Goal: Ask a question

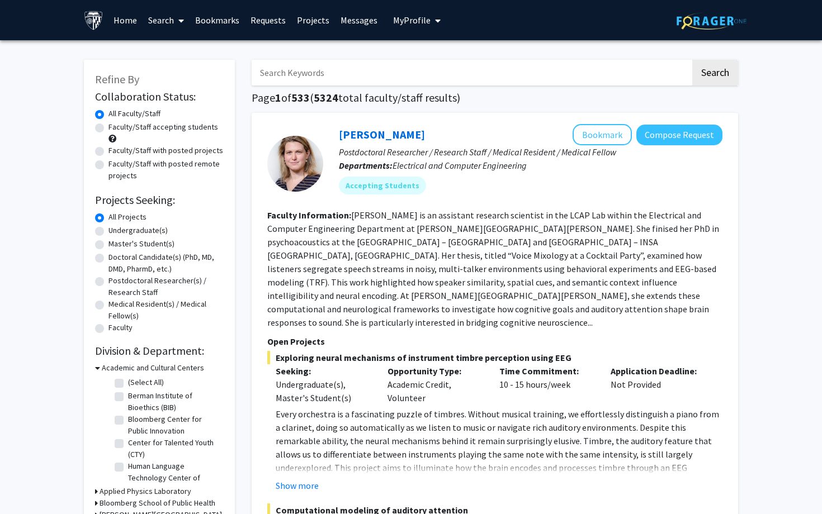
click at [156, 230] on label "Undergraduate(s)" at bounding box center [137, 231] width 59 height 12
click at [116, 230] on input "Undergraduate(s)" at bounding box center [111, 228] width 7 height 7
radio input "true"
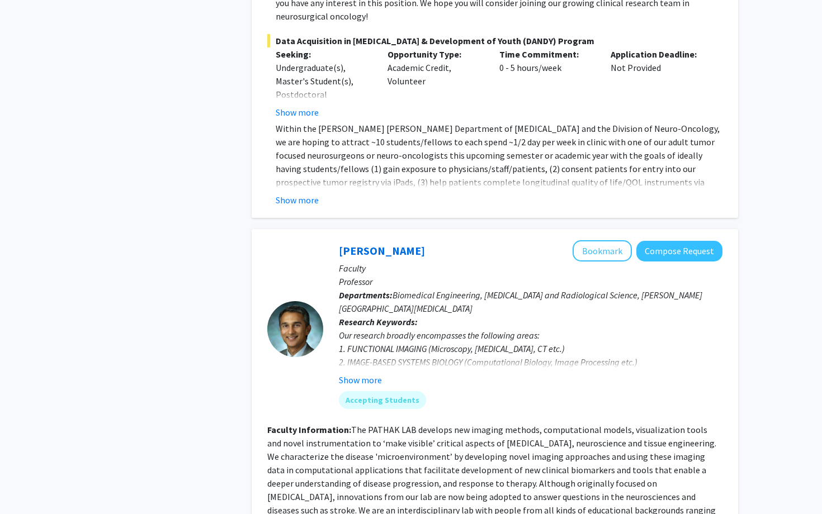
scroll to position [1680, 0]
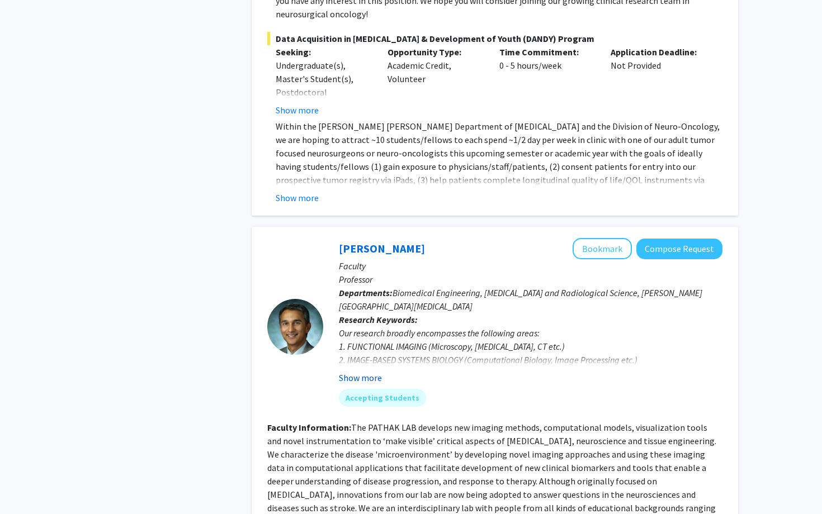
click at [357, 371] on button "Show more" at bounding box center [360, 377] width 43 height 13
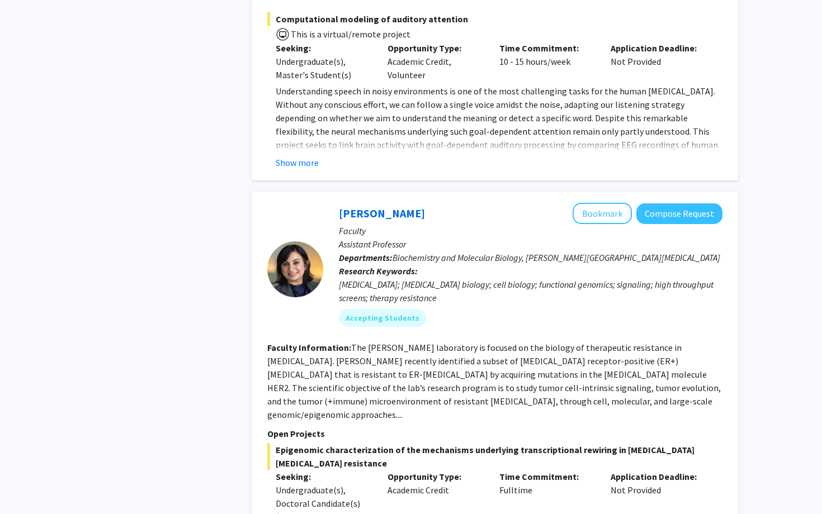
scroll to position [4299, 0]
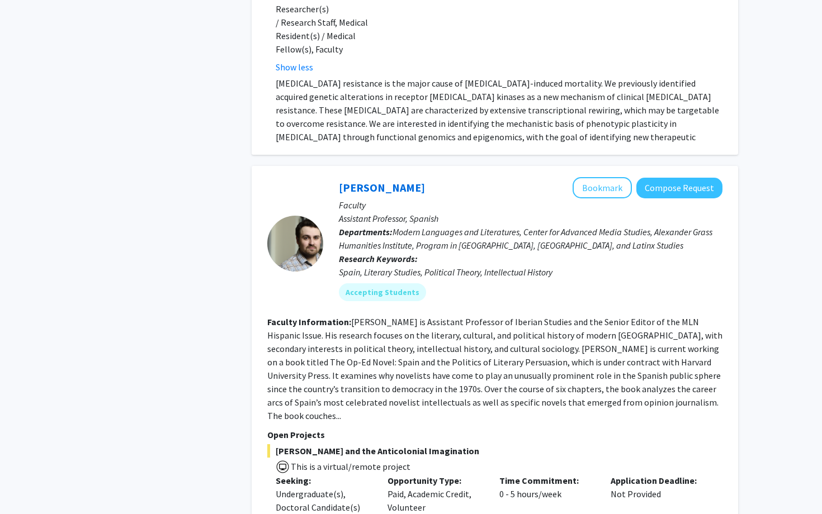
scroll to position [4932, 0]
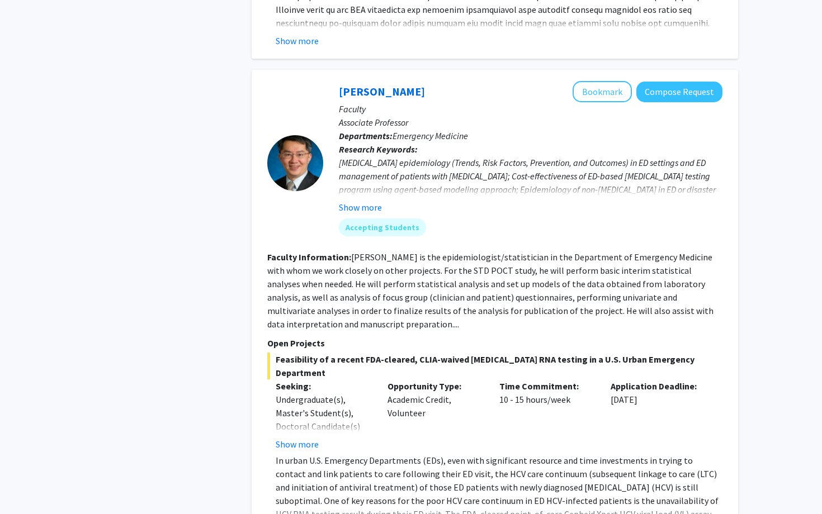
scroll to position [2501, 0]
click at [302, 437] on button "Show more" at bounding box center [297, 443] width 43 height 13
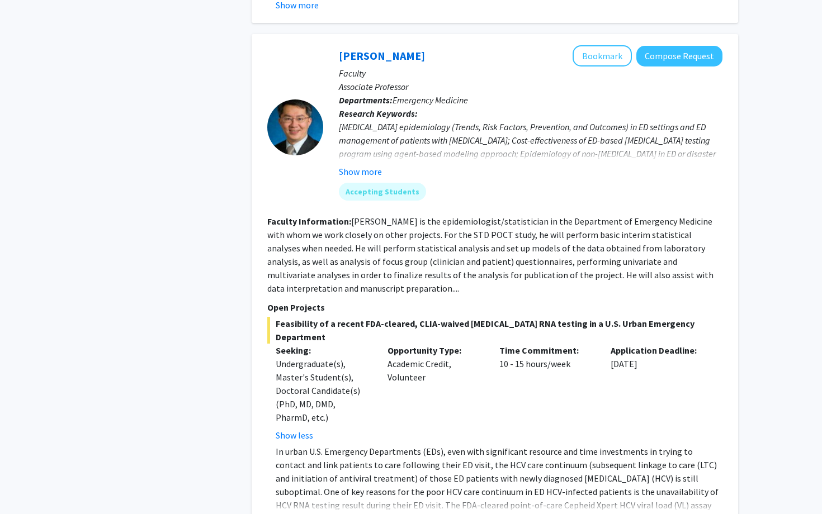
scroll to position [2534, 0]
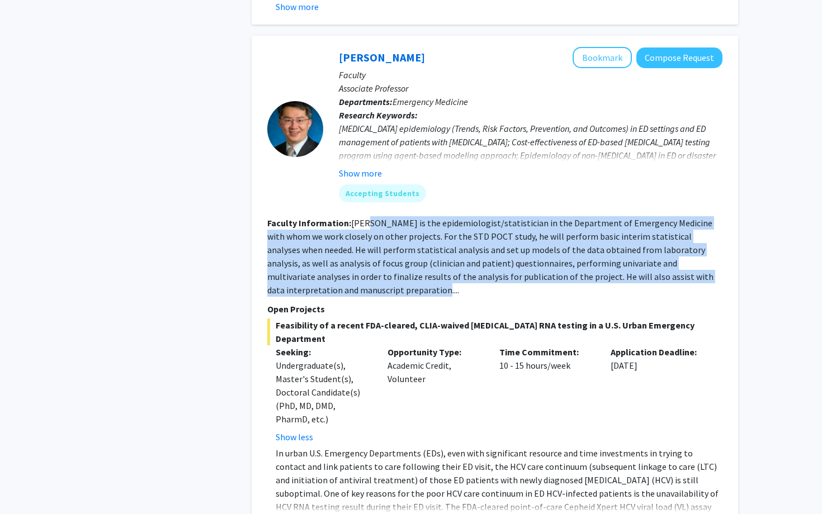
drag, startPoint x: 362, startPoint y: 183, endPoint x: 433, endPoint y: 247, distance: 96.2
click at [433, 247] on section "Faculty Information: [PERSON_NAME] is the epidemiologist/statistician in the De…" at bounding box center [494, 256] width 455 height 81
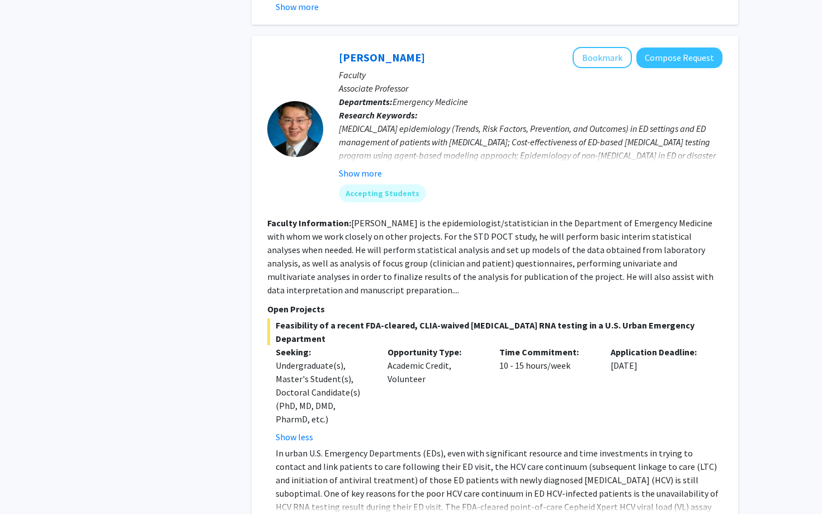
click at [432, 247] on section "Faculty Information: [PERSON_NAME] is the epidemiologist/statistician in the De…" at bounding box center [494, 256] width 455 height 81
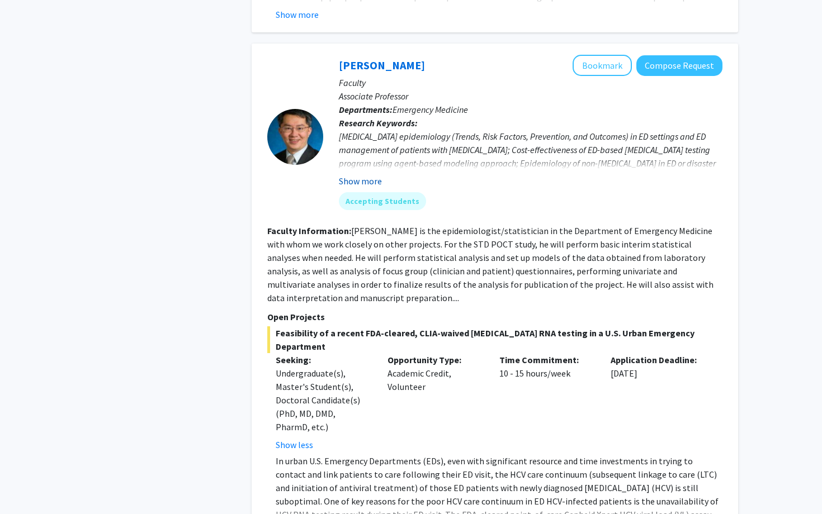
click at [366, 174] on button "Show more" at bounding box center [360, 180] width 43 height 13
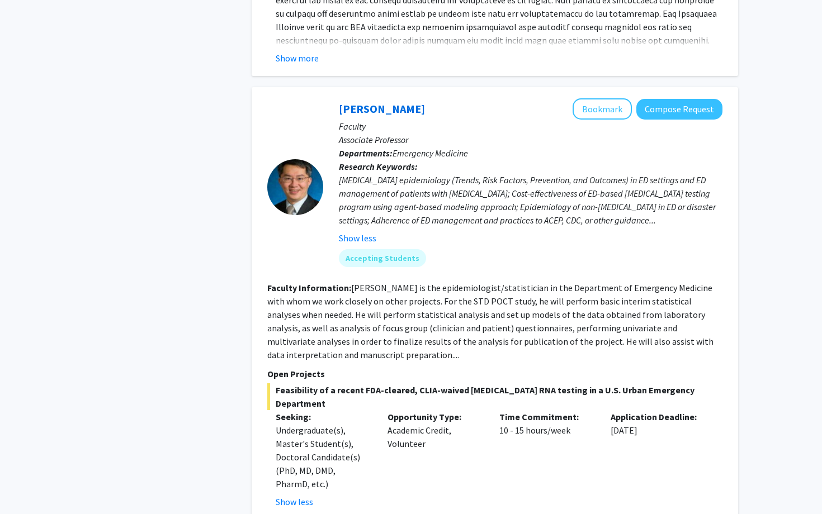
scroll to position [2470, 0]
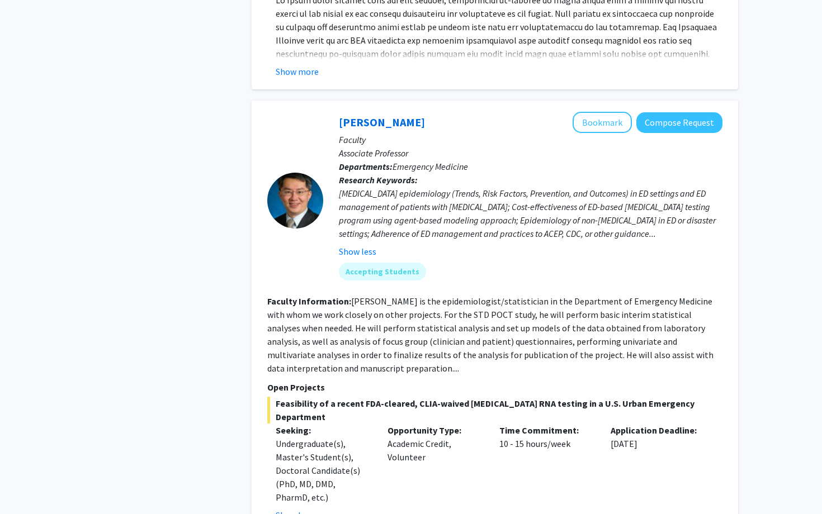
drag, startPoint x: 418, startPoint y: 44, endPoint x: 730, endPoint y: 7, distance: 314.2
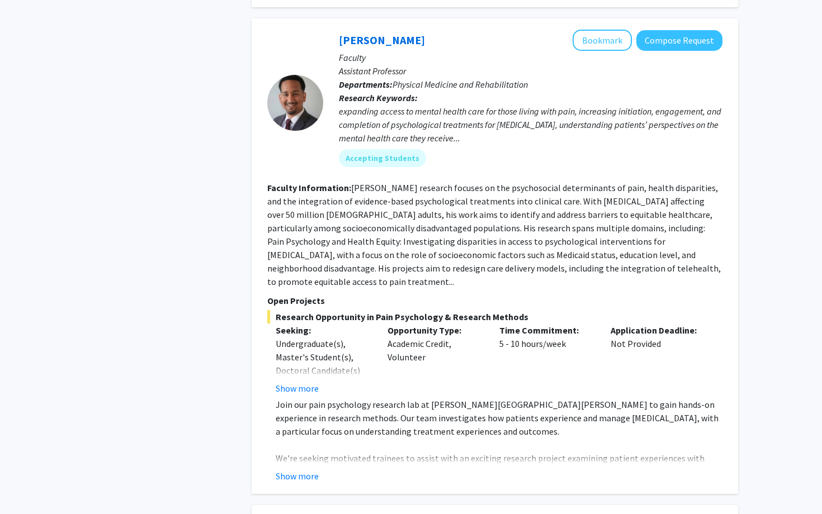
scroll to position [1653, 0]
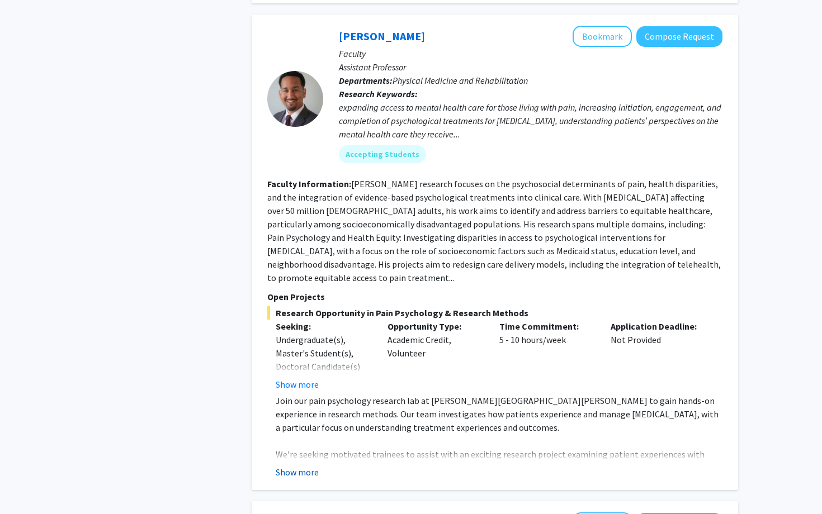
click at [309, 466] on button "Show more" at bounding box center [297, 472] width 43 height 13
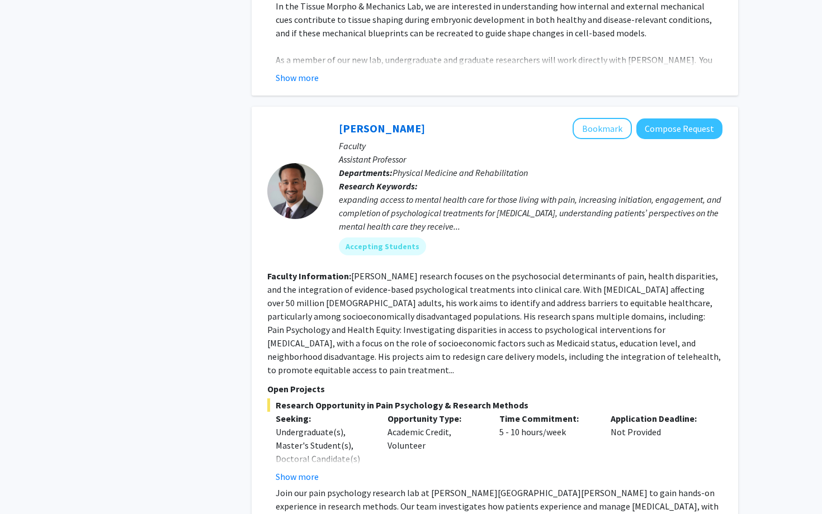
scroll to position [1559, 0]
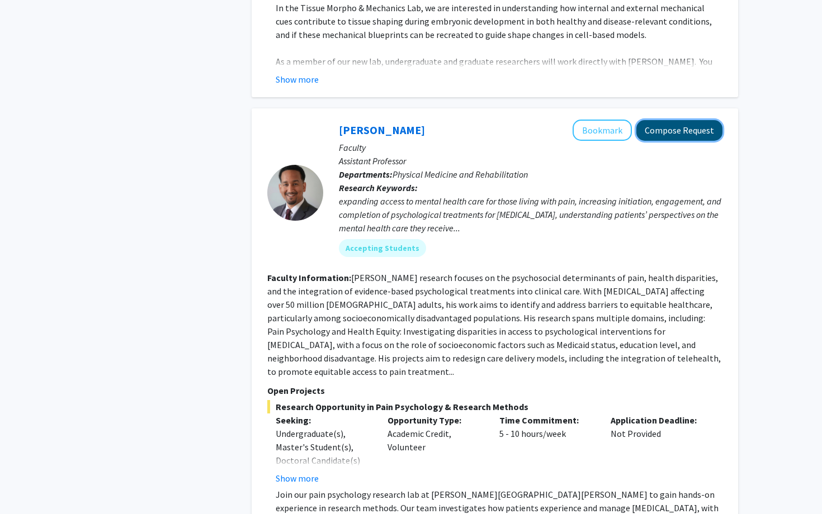
click at [678, 120] on button "Compose Request" at bounding box center [679, 130] width 86 height 21
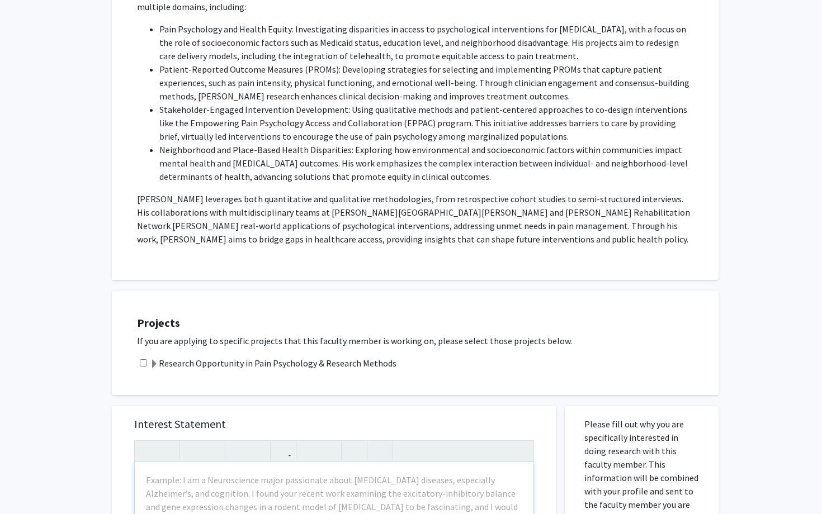
scroll to position [271, 0]
click at [317, 356] on label "Research Opportunity in Pain Psychology & Research Methods" at bounding box center [273, 362] width 247 height 13
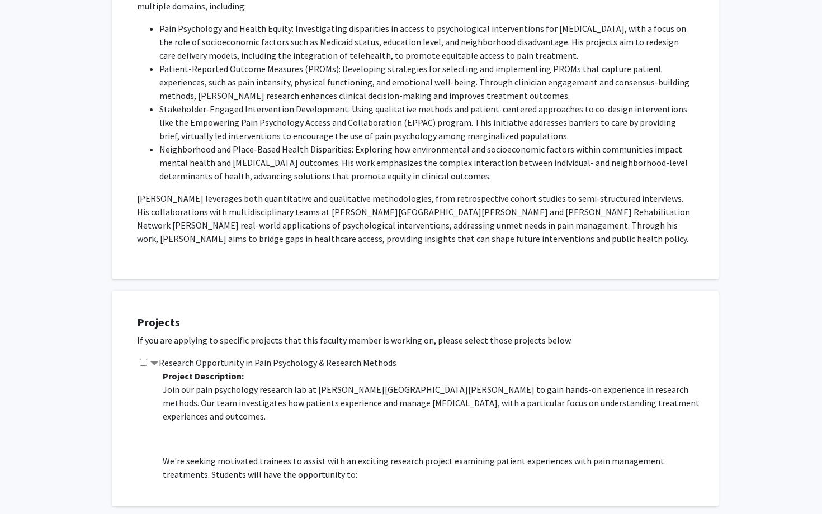
click at [317, 356] on label "Research Opportunity in Pain Psychology & Research Methods" at bounding box center [273, 362] width 247 height 13
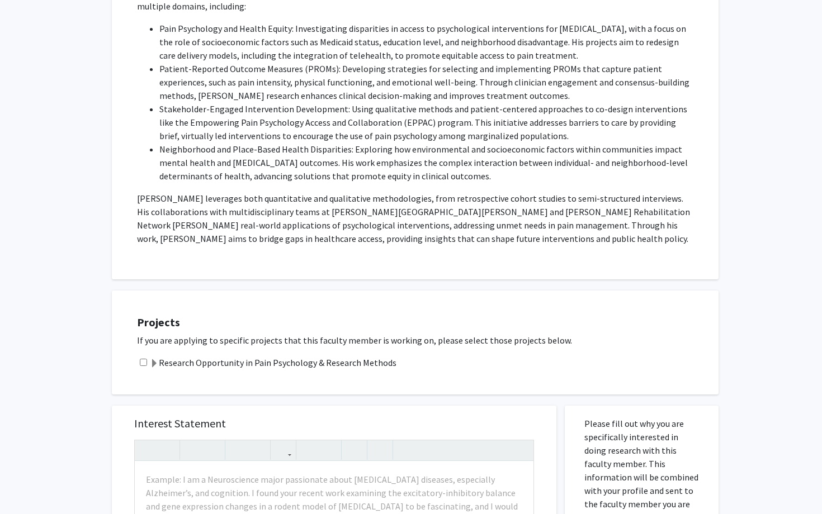
click at [140, 359] on input "checkbox" at bounding box center [143, 362] width 7 height 7
checkbox input "true"
click at [185, 356] on label "Research Opportunity in Pain Psychology & Research Methods" at bounding box center [273, 362] width 247 height 13
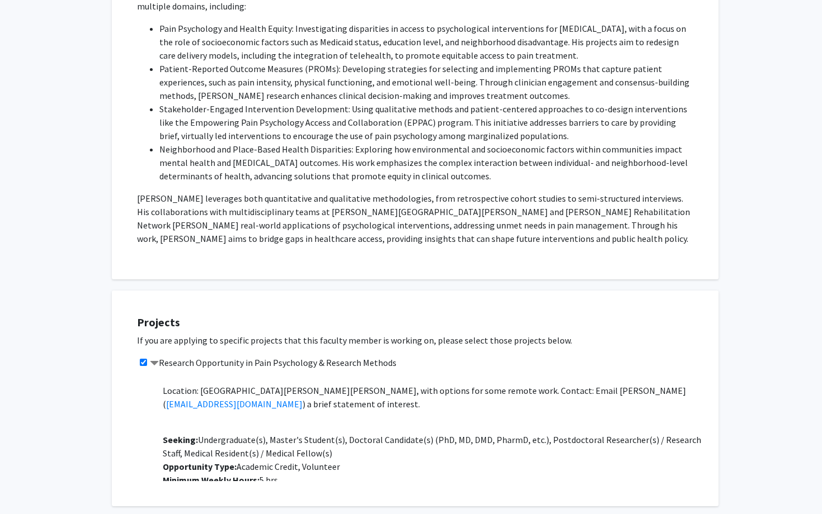
scroll to position [304, 0]
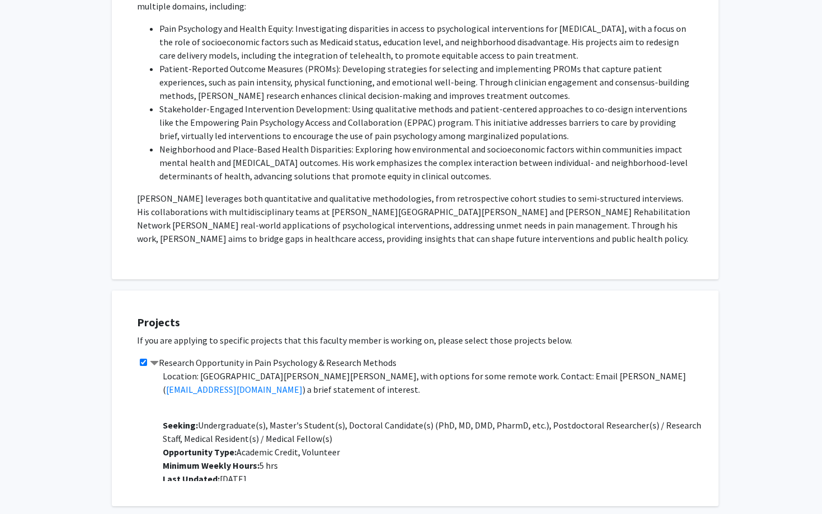
click at [198, 356] on label "Research Opportunity in Pain Psychology & Research Methods" at bounding box center [273, 362] width 247 height 13
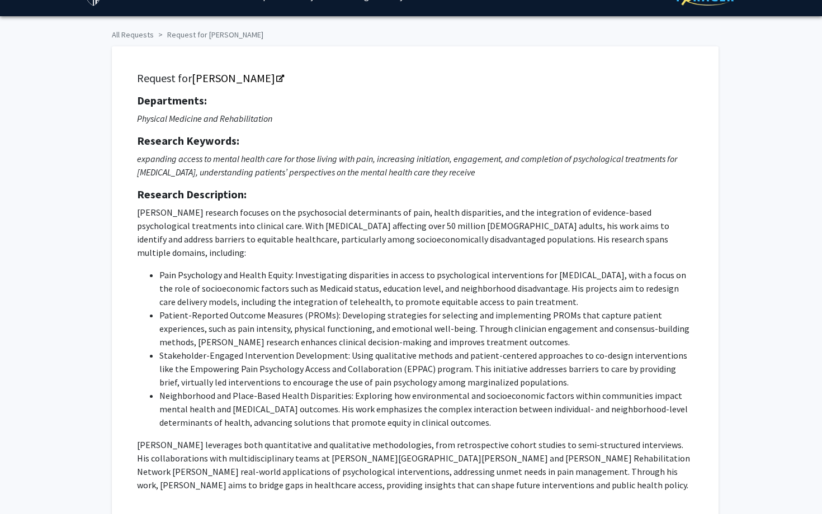
scroll to position [21, 0]
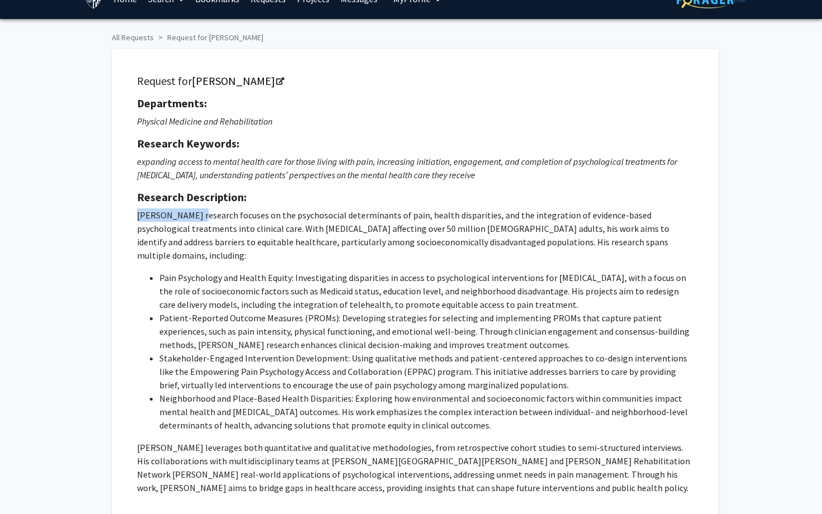
drag, startPoint x: 137, startPoint y: 215, endPoint x: 195, endPoint y: 215, distance: 58.2
click at [195, 215] on p "[PERSON_NAME] research focuses on the psychosocial determinants of pain, health…" at bounding box center [415, 236] width 556 height 54
copy p "[PERSON_NAME]"
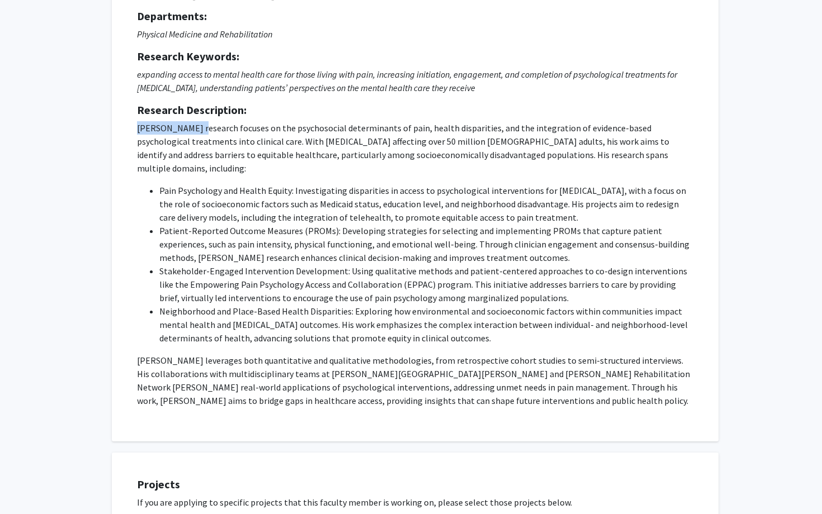
scroll to position [107, 0]
